Goal: Find specific page/section: Find specific page/section

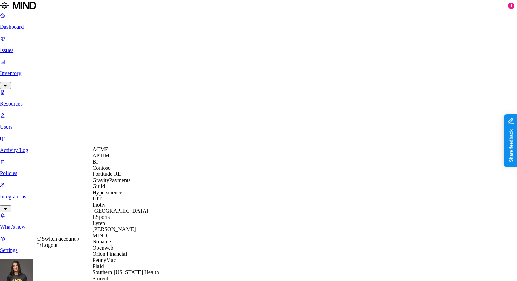
click at [129, 153] on div "ACME" at bounding box center [126, 150] width 66 height 6
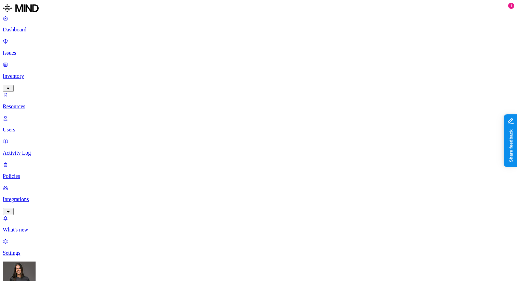
click at [50, 50] on p "Issues" at bounding box center [258, 53] width 511 height 6
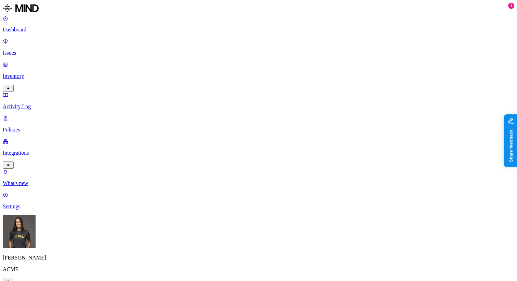
click at [25, 127] on p "Policies" at bounding box center [258, 130] width 511 height 6
